Goal: Communication & Community: Answer question/provide support

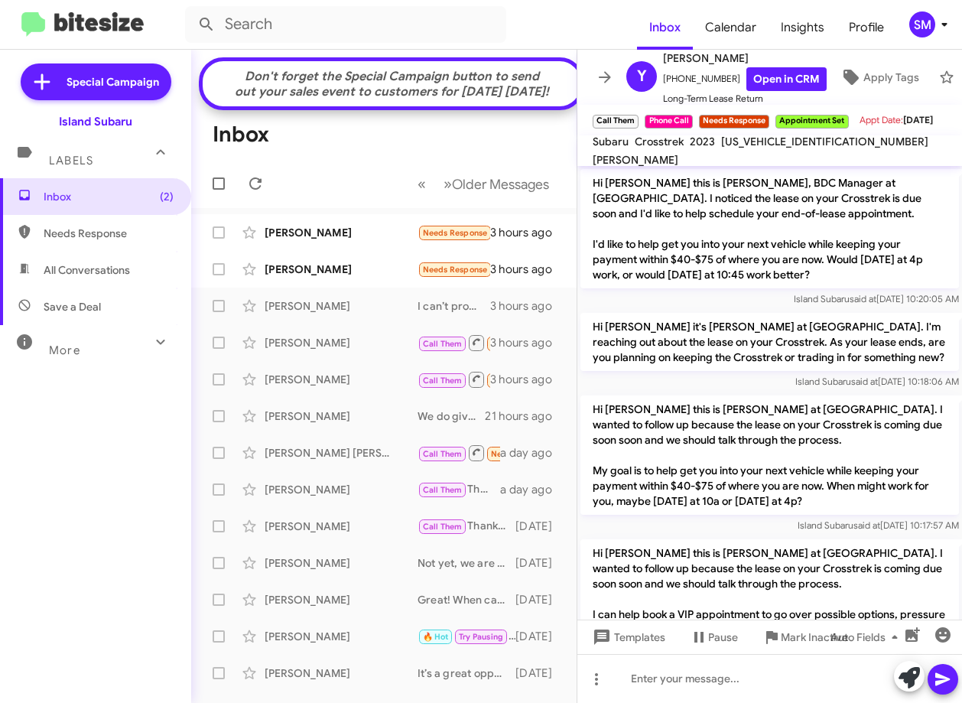
scroll to position [274, 0]
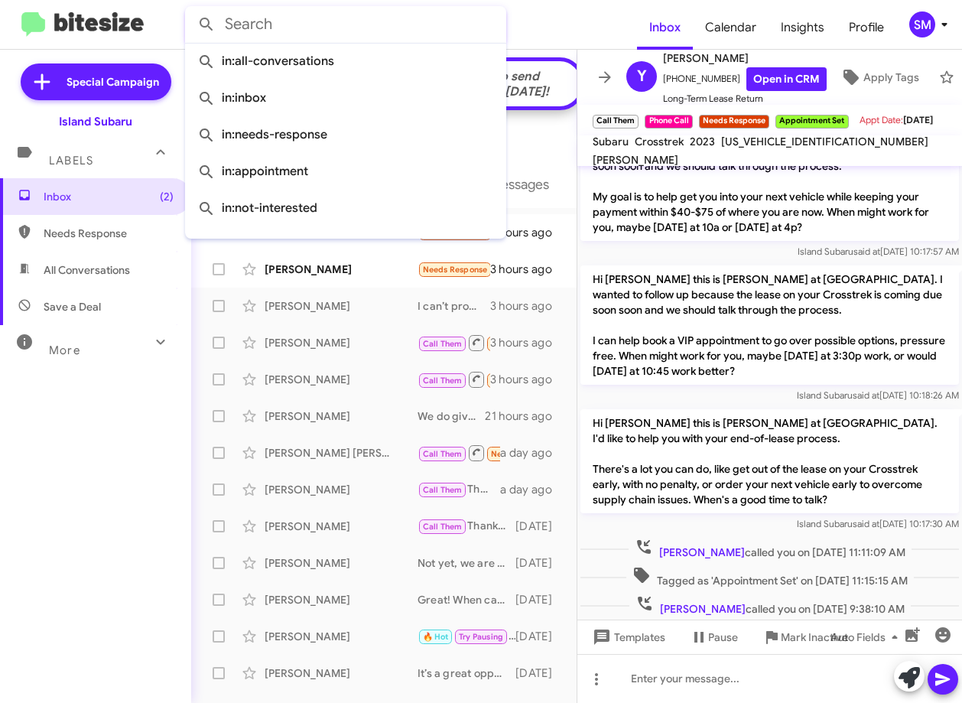
click at [300, 28] on input "text" at bounding box center [345, 24] width 321 height 37
click at [55, 552] on div "Inbox (2) Needs Response All Conversations Save a Deal More Important 🔥 Hot App…" at bounding box center [95, 388] width 191 height 421
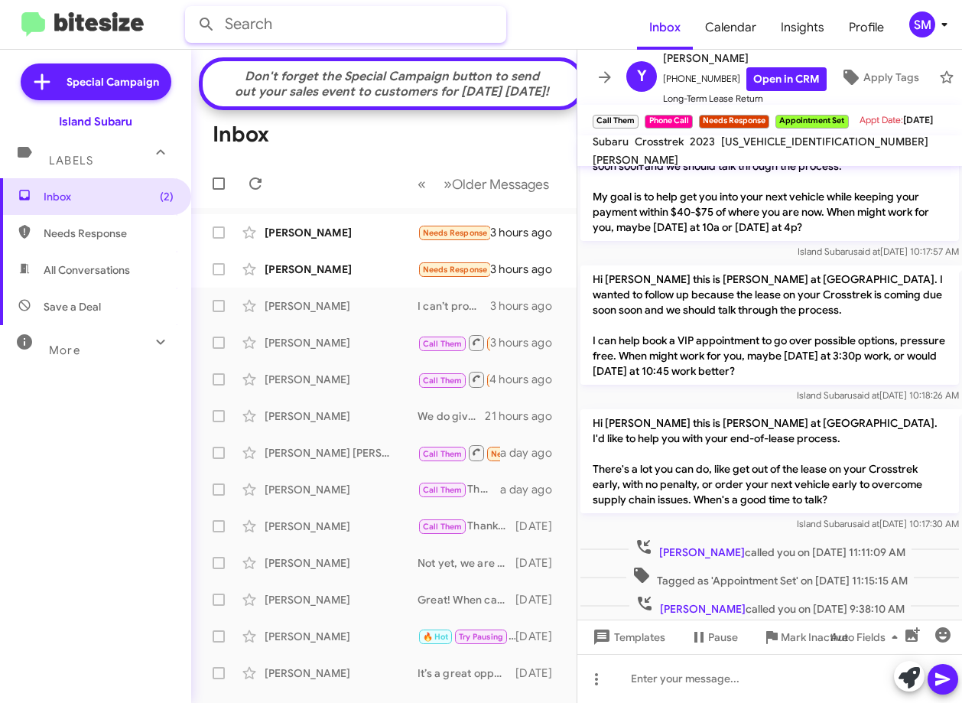
click at [304, 26] on input "text" at bounding box center [345, 24] width 321 height 37
type input "[PERSON_NAME]"
click at [191, 9] on button at bounding box center [206, 24] width 31 height 31
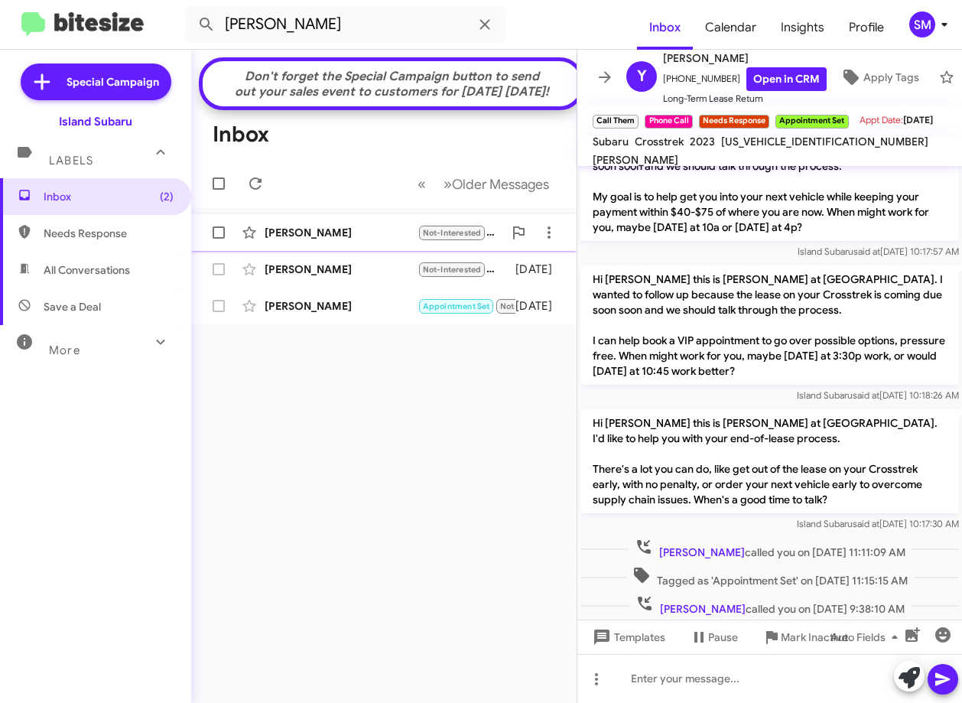
click at [370, 232] on div "[PERSON_NAME] Not-Interested Hi [PERSON_NAME], we are no longer looking for a v…" at bounding box center [383, 232] width 361 height 31
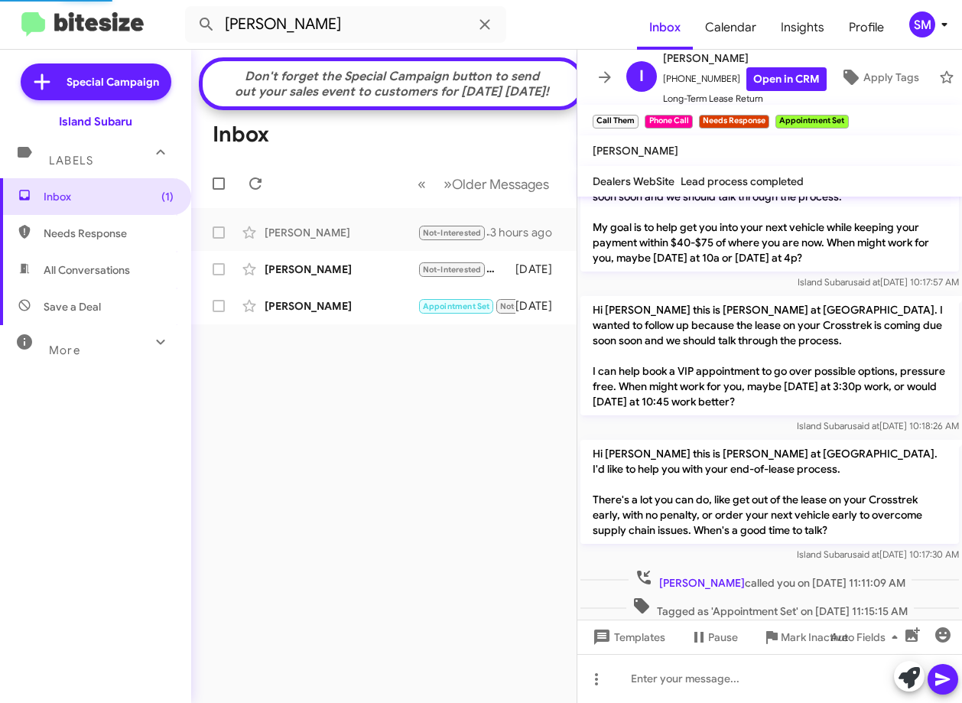
scroll to position [444, 0]
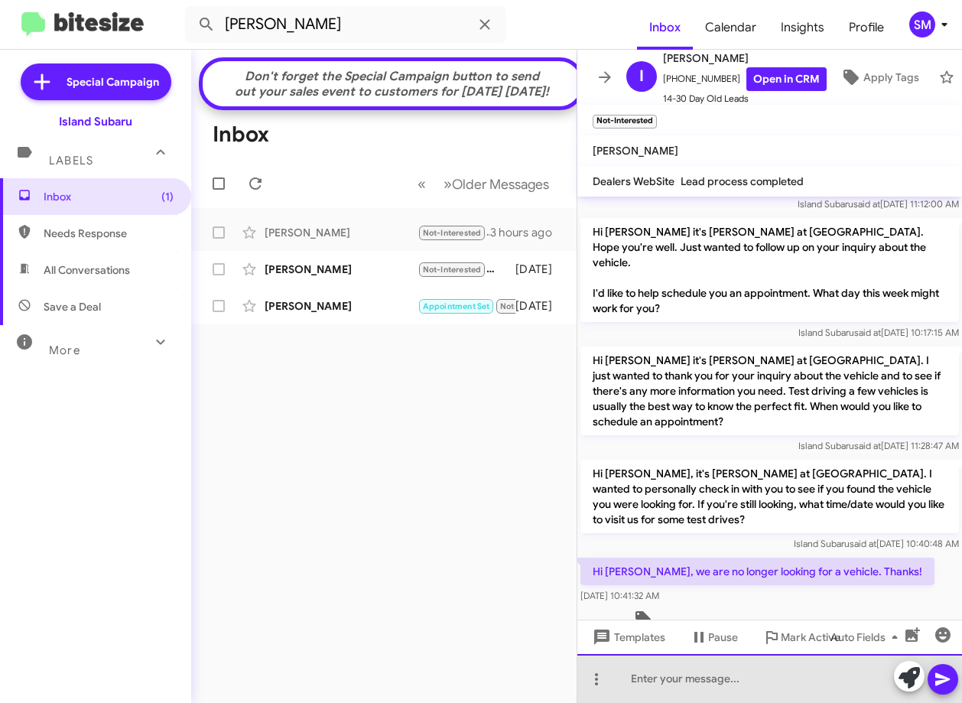
click at [724, 671] on div at bounding box center [769, 678] width 385 height 49
click at [694, 675] on div "Hi [PERSON_NAME]" at bounding box center [769, 678] width 385 height 49
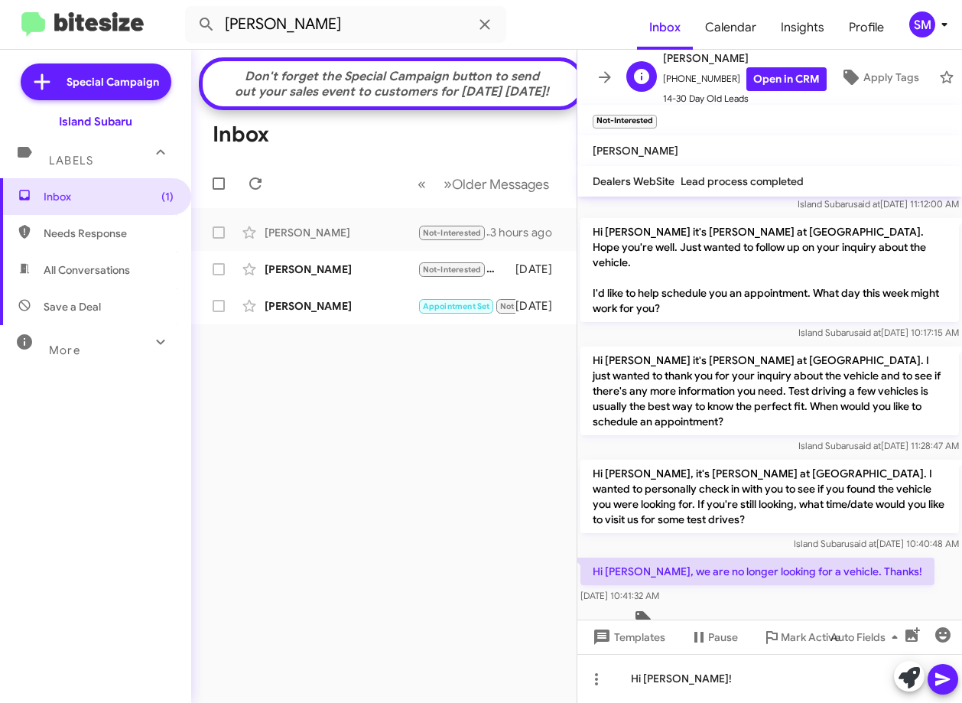
click at [796, 60] on span "[PERSON_NAME]" at bounding box center [745, 58] width 164 height 18
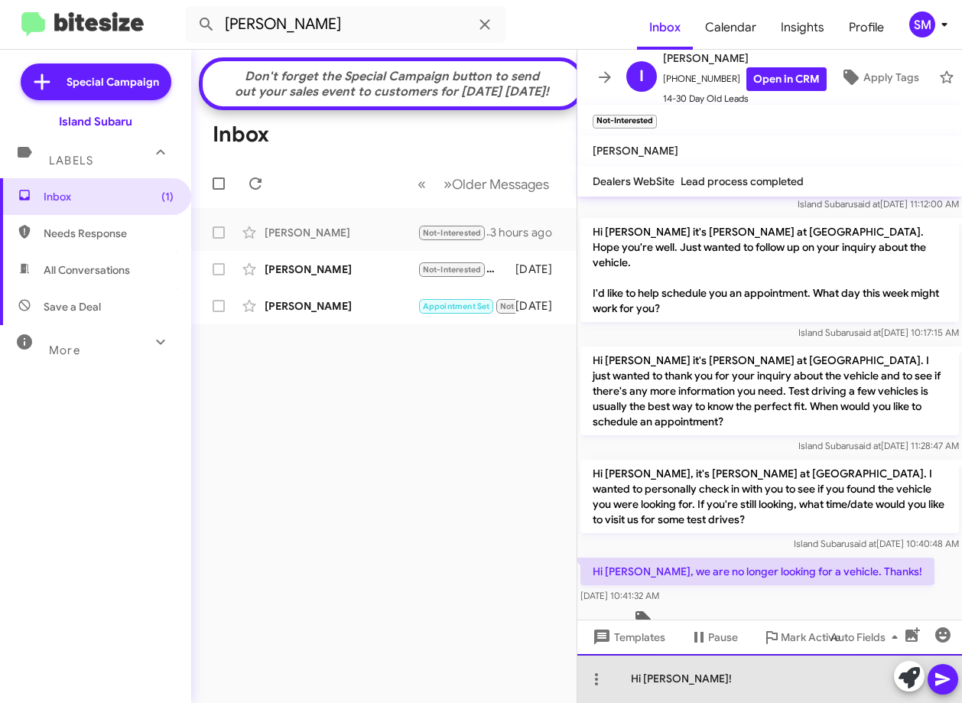
click at [714, 681] on div "Hi [PERSON_NAME]!" at bounding box center [769, 678] width 385 height 49
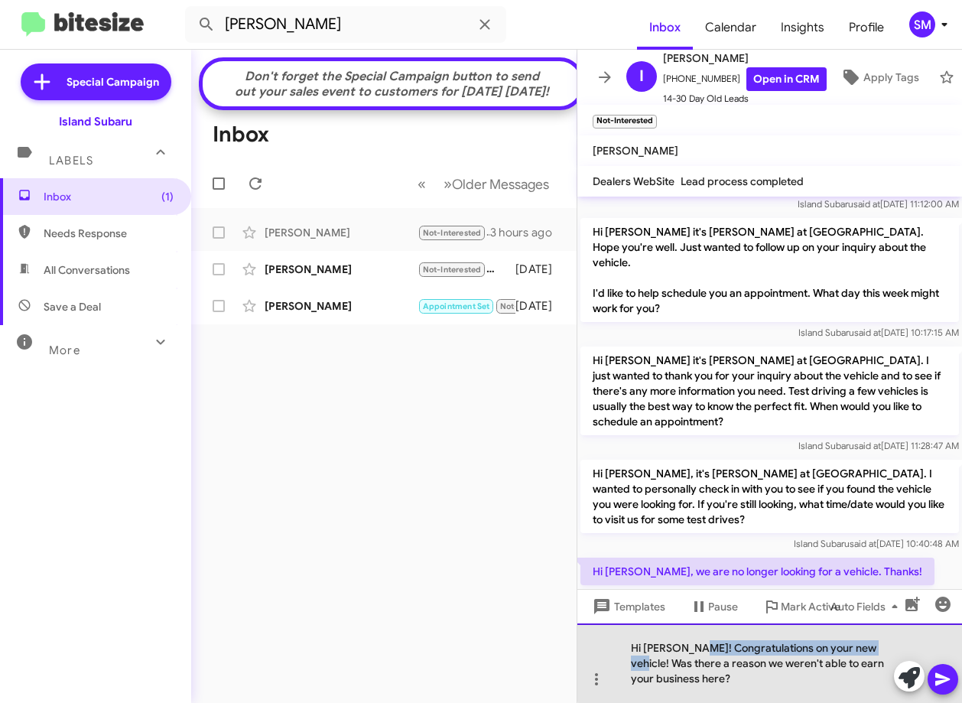
drag, startPoint x: 880, startPoint y: 640, endPoint x: 688, endPoint y: 645, distance: 191.3
click at [688, 645] on div "Hi [PERSON_NAME]! Congratulations on your new vehicle! Was there a reason we we…" at bounding box center [769, 663] width 385 height 80
drag, startPoint x: 710, startPoint y: 681, endPoint x: 688, endPoint y: 640, distance: 46.5
click at [688, 640] on div "Hi [PERSON_NAME]! Congratulations on your new vehicle! Was there a reason we we…" at bounding box center [769, 663] width 385 height 80
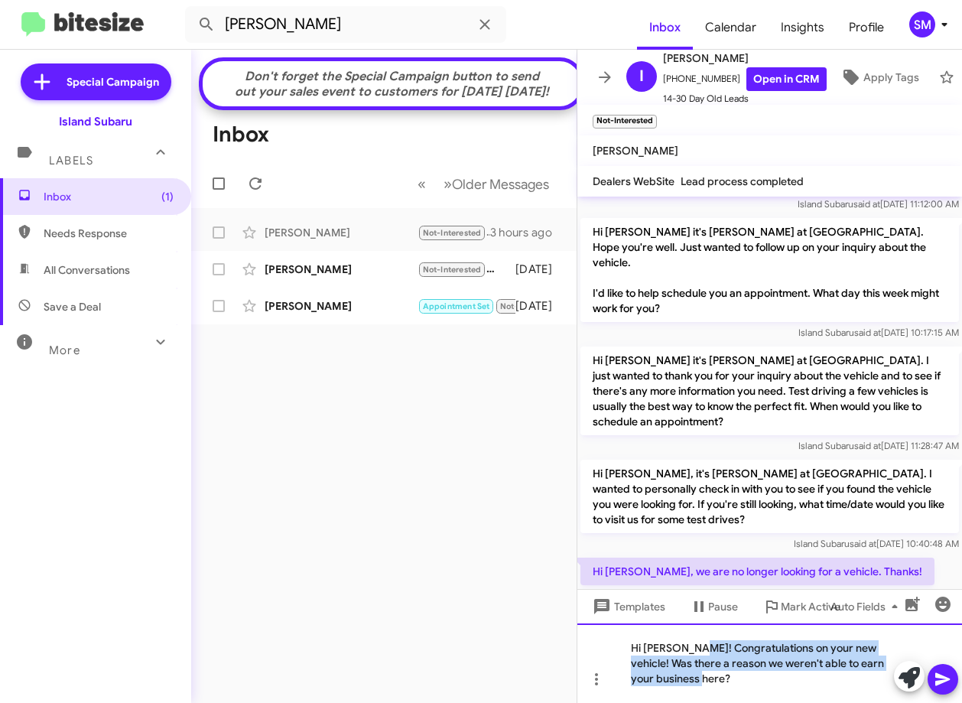
click at [748, 689] on div "Hi [PERSON_NAME]! Congratulations on your new vehicle! Was there a reason we we…" at bounding box center [769, 663] width 385 height 80
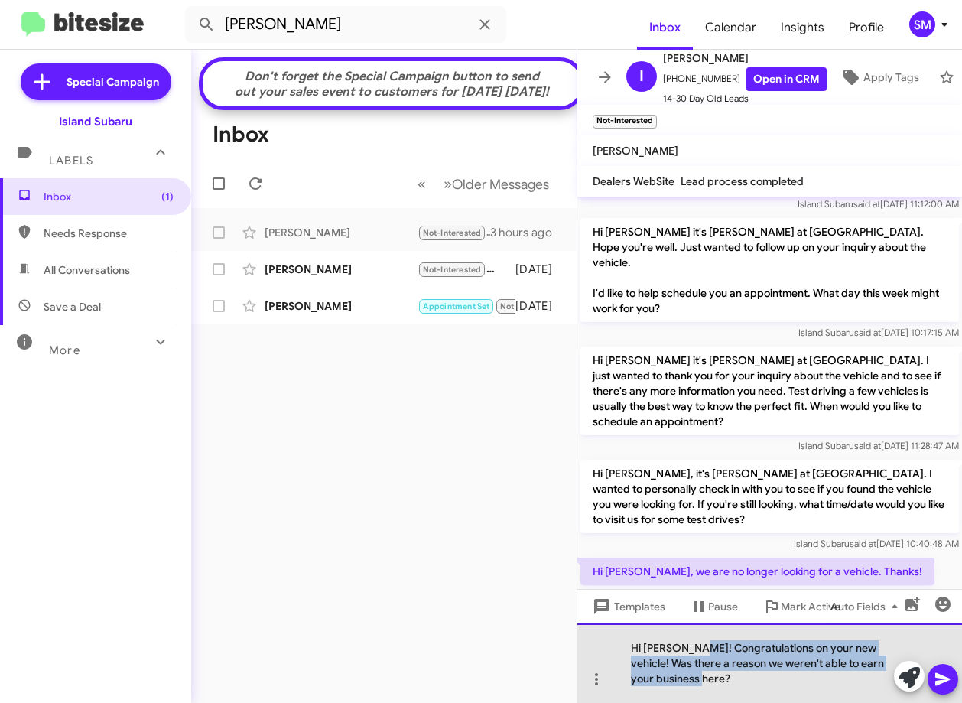
drag, startPoint x: 703, startPoint y: 681, endPoint x: 687, endPoint y: 648, distance: 37.3
click at [687, 648] on div "Hi [PERSON_NAME]! Congratulations on your new vehicle! Was there a reason we we…" at bounding box center [769, 663] width 385 height 80
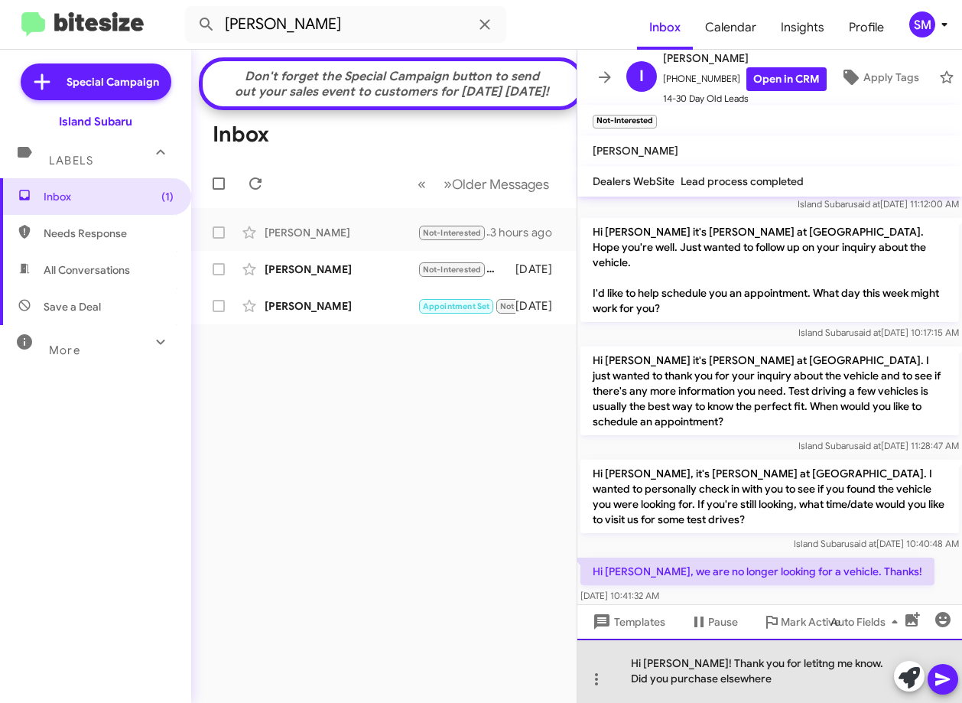
drag, startPoint x: 769, startPoint y: 672, endPoint x: 733, endPoint y: 675, distance: 36.0
click at [733, 675] on div "Hi [PERSON_NAME]! Thank you for letitng me know. Did you purchase elsewhere" at bounding box center [769, 671] width 385 height 64
click at [751, 685] on div "Hi [PERSON_NAME]! Thank you for lettings me know. Did you purchase elsewhere" at bounding box center [769, 671] width 385 height 64
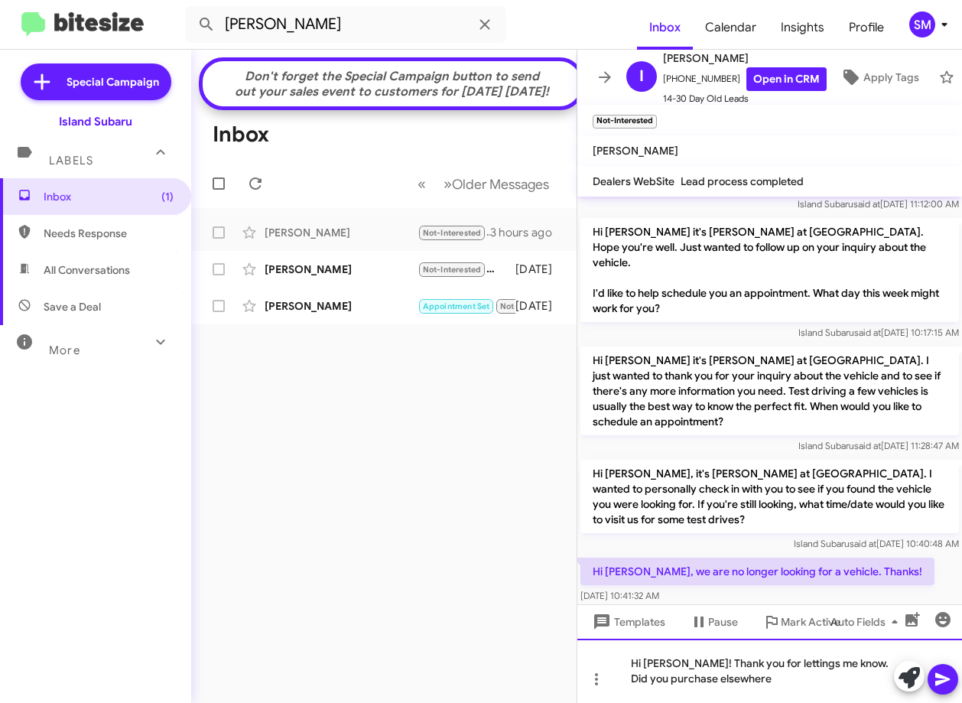
click at [791, 662] on div "Hi [PERSON_NAME]! Thank you for lettings me know. Did you purchase elsewhere" at bounding box center [769, 671] width 385 height 64
click at [780, 682] on div "Hi [PERSON_NAME]! Thank you for letting me know. Did you purchase elsewhere" at bounding box center [769, 671] width 385 height 64
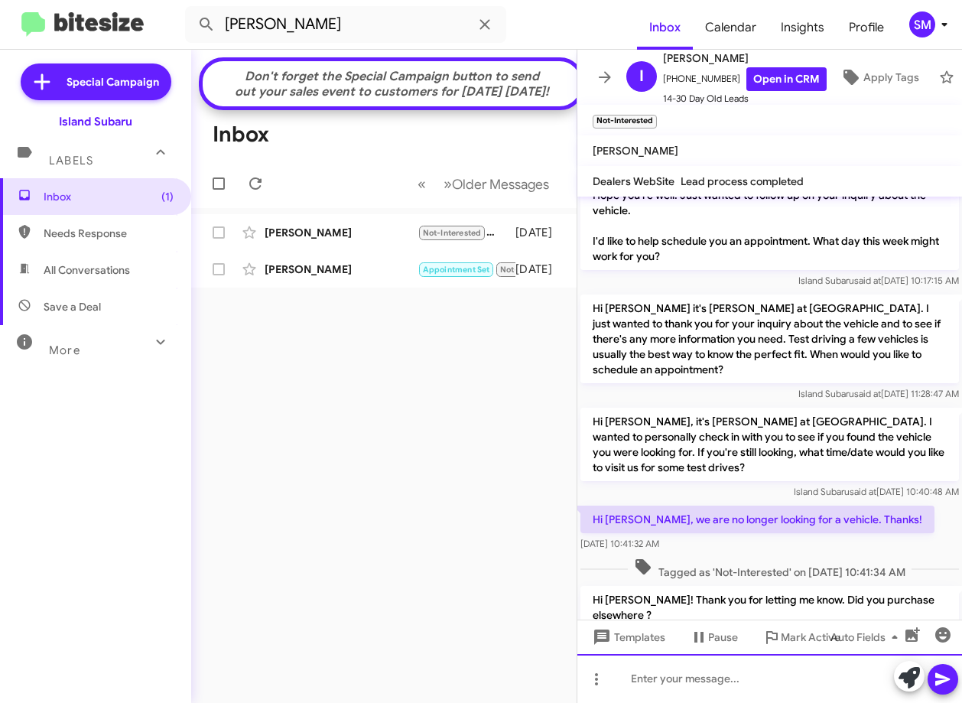
scroll to position [515, 0]
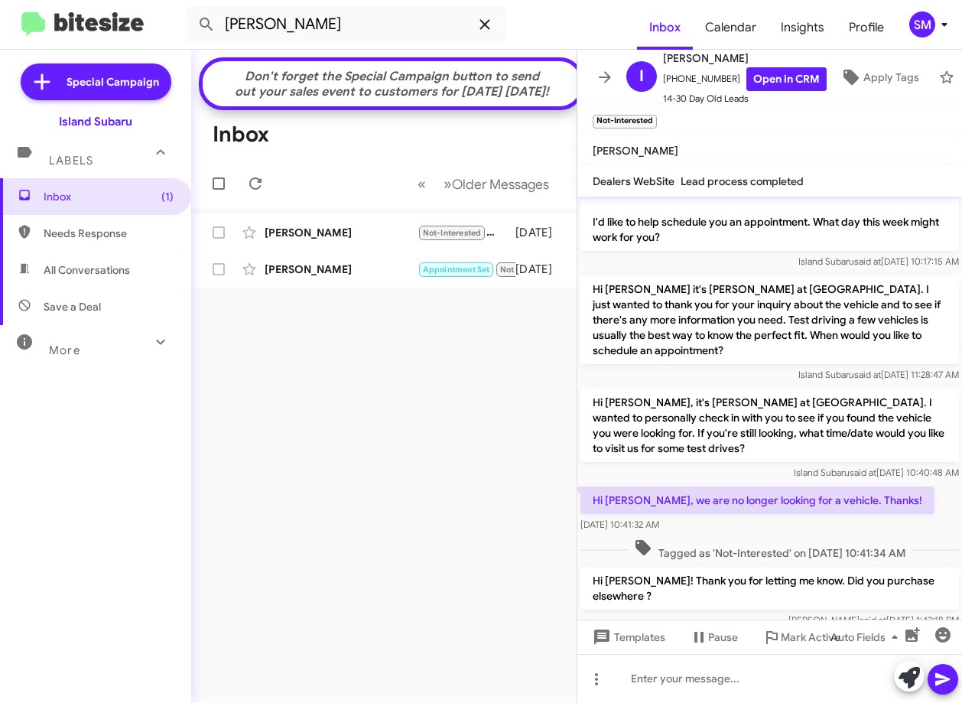
click at [485, 26] on icon at bounding box center [485, 24] width 18 height 18
